Goal: Obtain resource: Download file/media

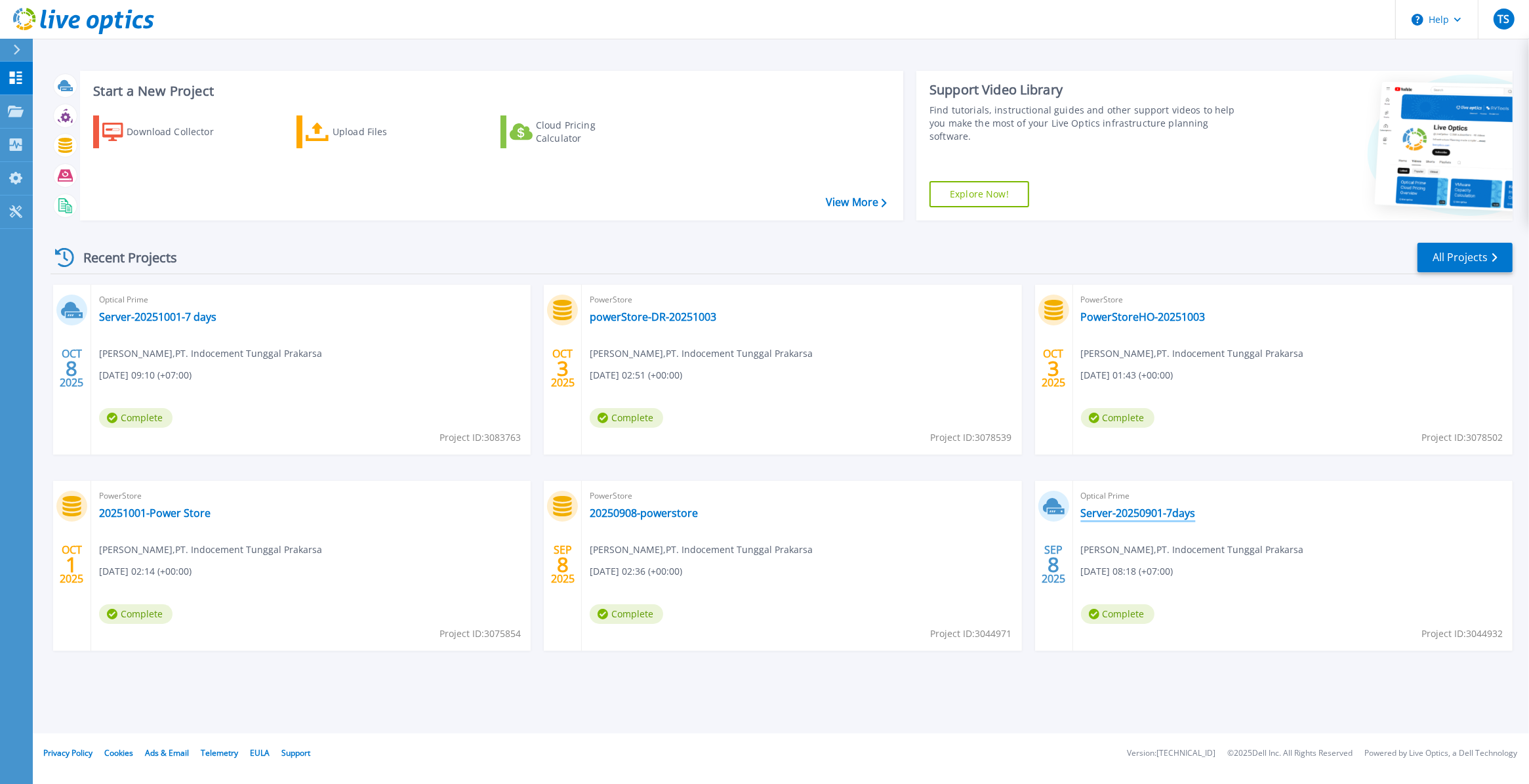
click at [1165, 516] on link "Server-20250901-7days" at bounding box center [1139, 513] width 115 height 13
click at [152, 319] on link "Server-20251001-7 days" at bounding box center [158, 317] width 117 height 13
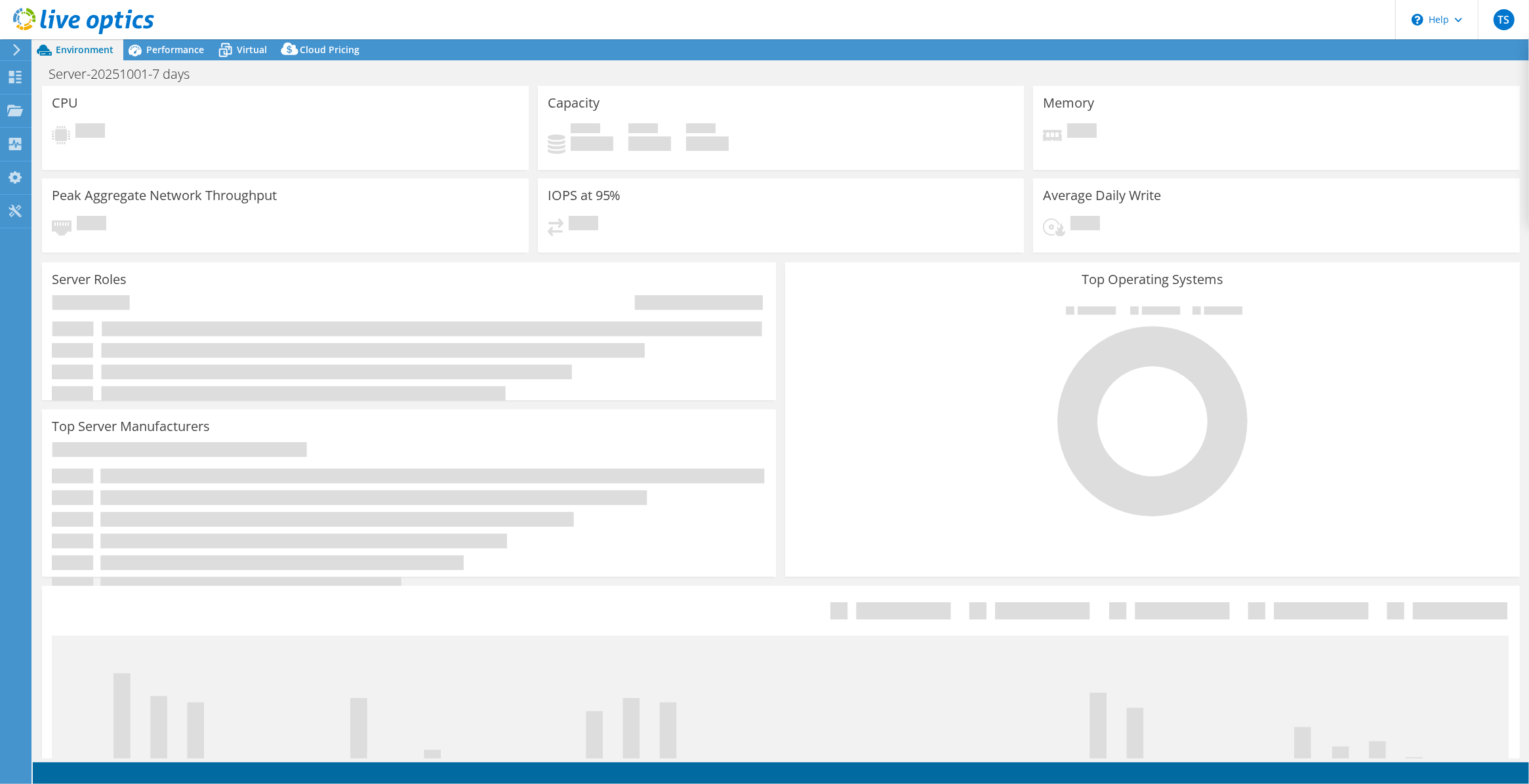
select select "USD"
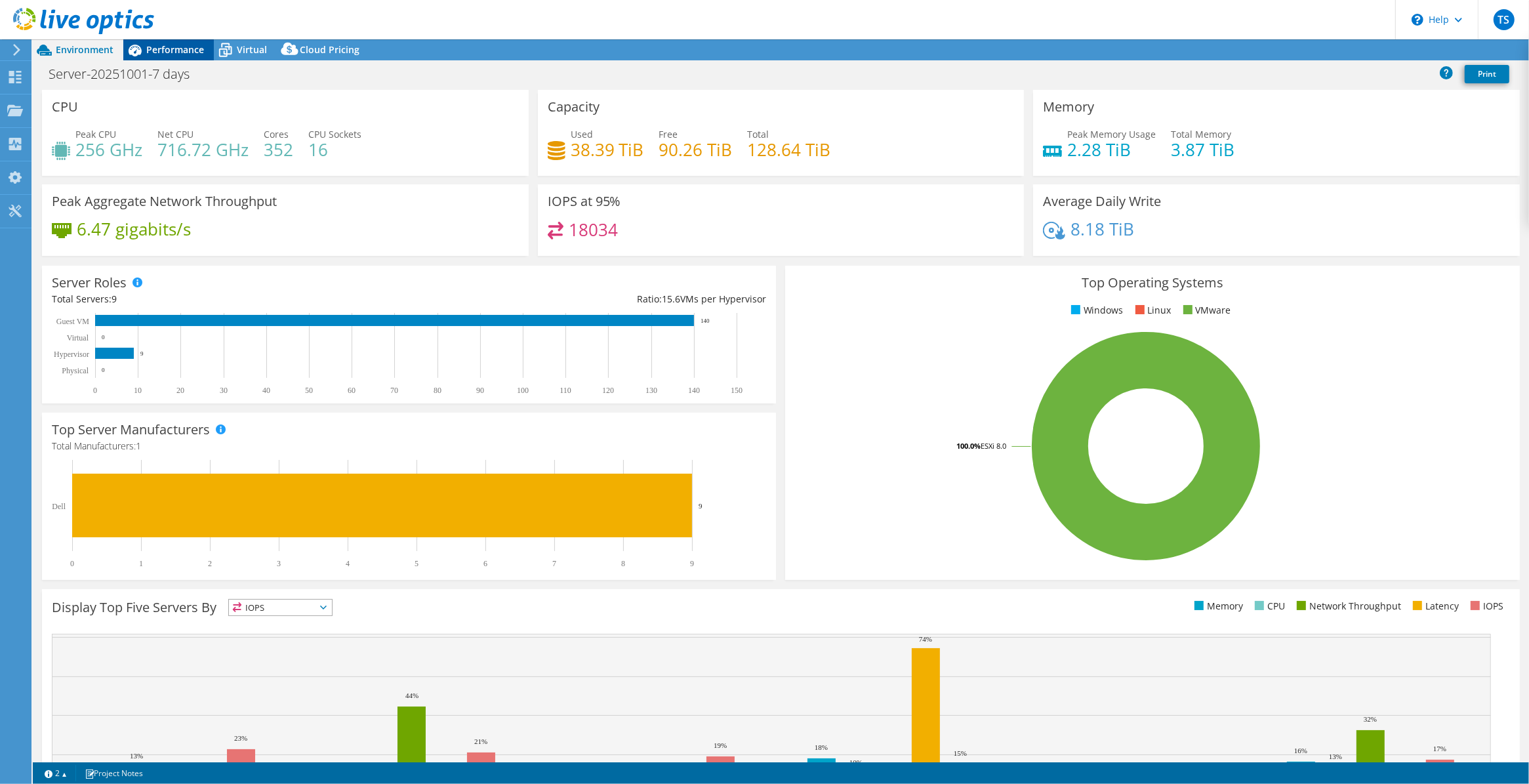
click at [162, 49] on span "Performance" at bounding box center [175, 49] width 58 height 13
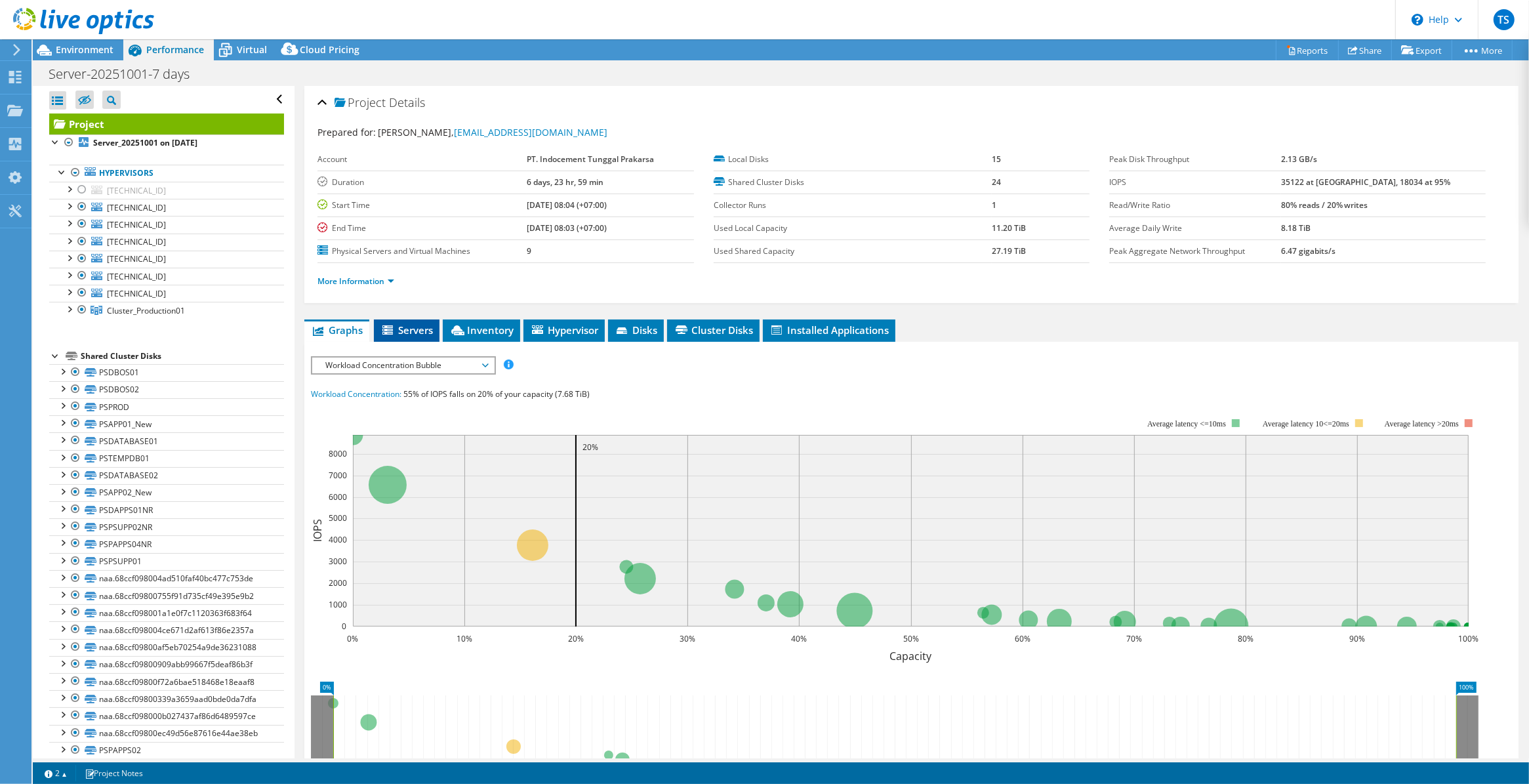
click at [420, 332] on span "Servers" at bounding box center [407, 329] width 52 height 13
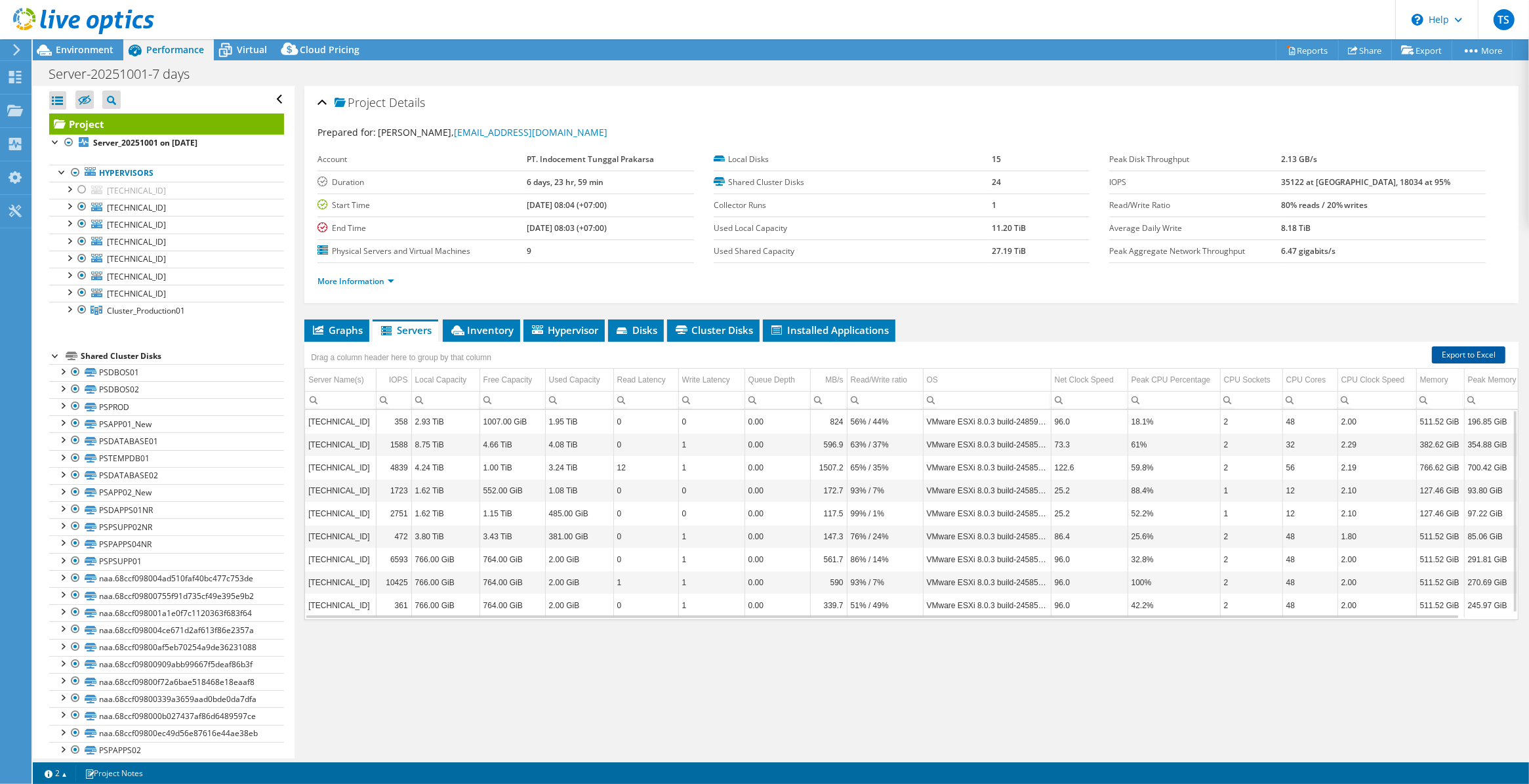
click at [1465, 352] on link "Export to Excel" at bounding box center [1469, 355] width 74 height 17
